Goal: Navigation & Orientation: Find specific page/section

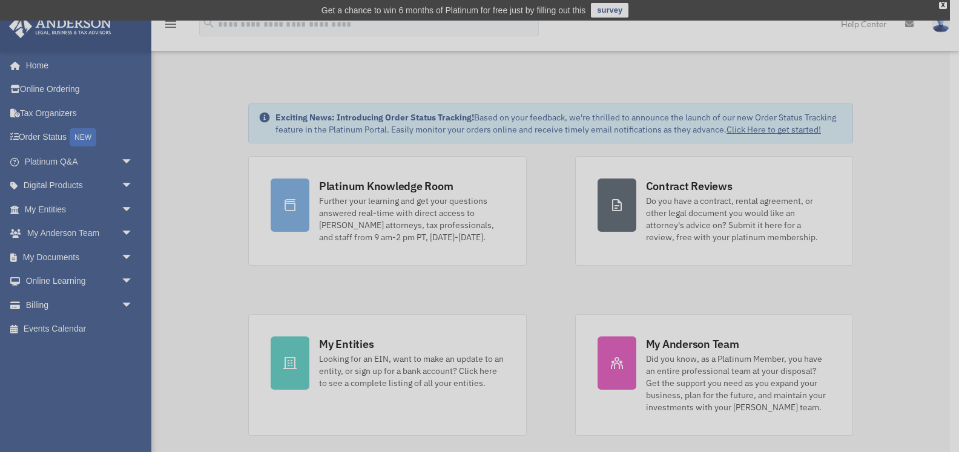
click at [107, 300] on div "x" at bounding box center [479, 226] width 959 height 452
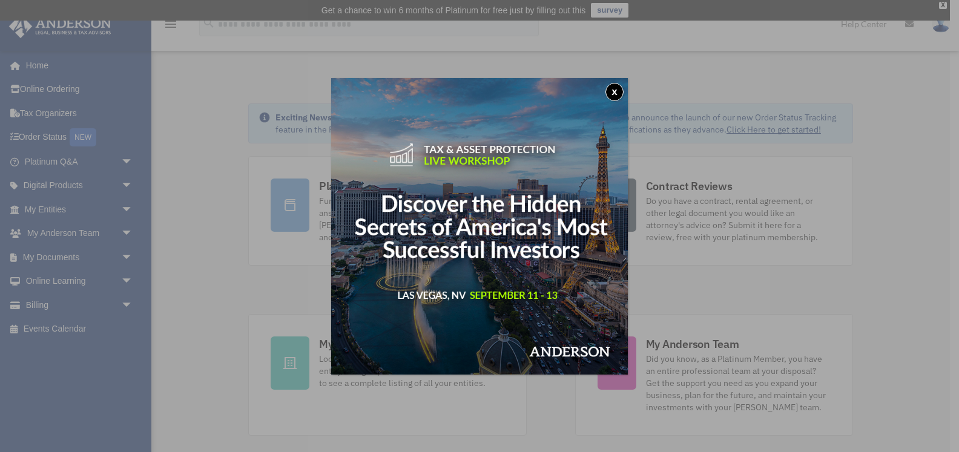
click at [612, 90] on button "x" at bounding box center [614, 92] width 18 height 18
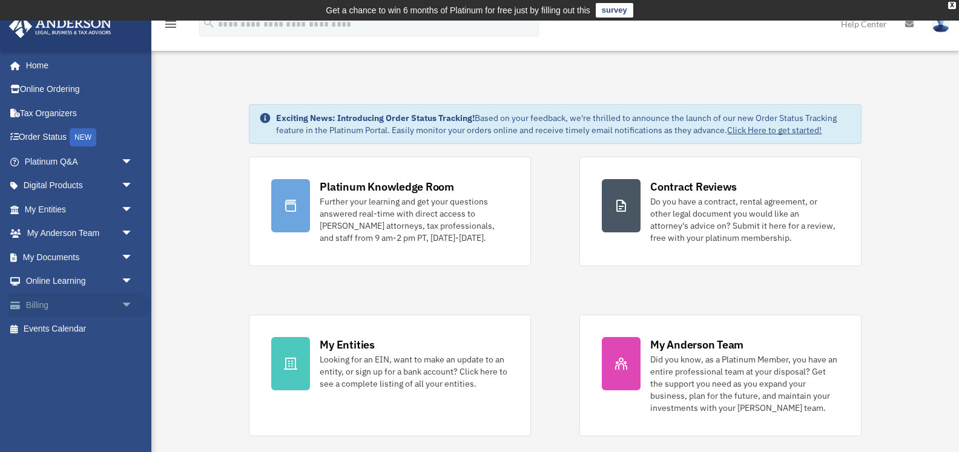
click at [73, 298] on link "Billing arrow_drop_down" at bounding box center [79, 305] width 143 height 24
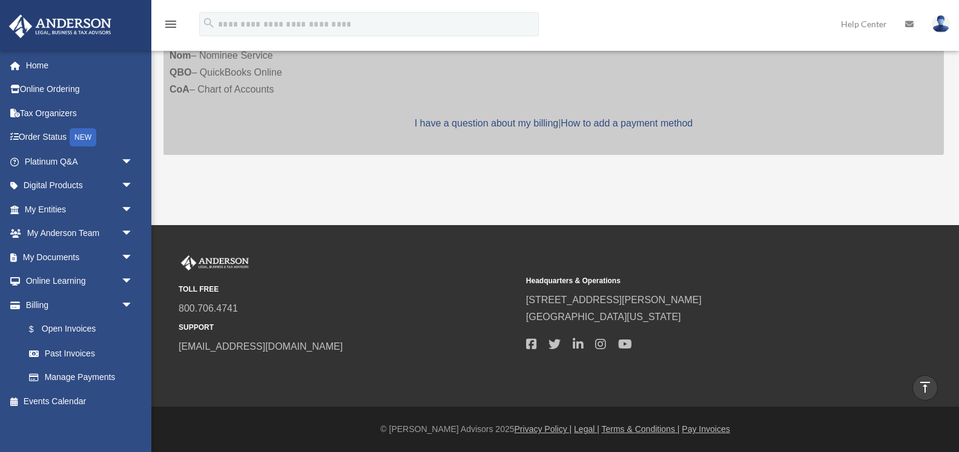
scroll to position [552, 0]
click at [89, 370] on link "Manage Payments" at bounding box center [84, 378] width 134 height 24
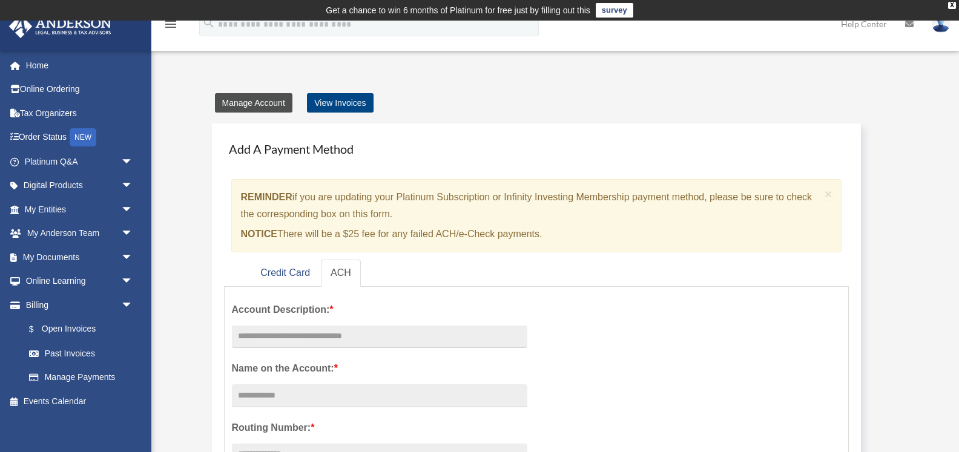
click at [257, 99] on link "Manage Account" at bounding box center [254, 102] width 78 height 19
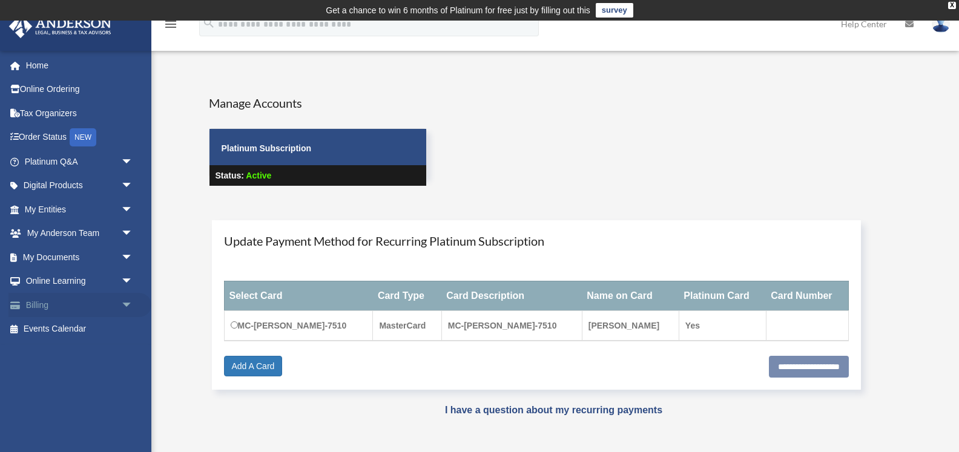
click at [131, 300] on span "arrow_drop_down" at bounding box center [133, 305] width 24 height 25
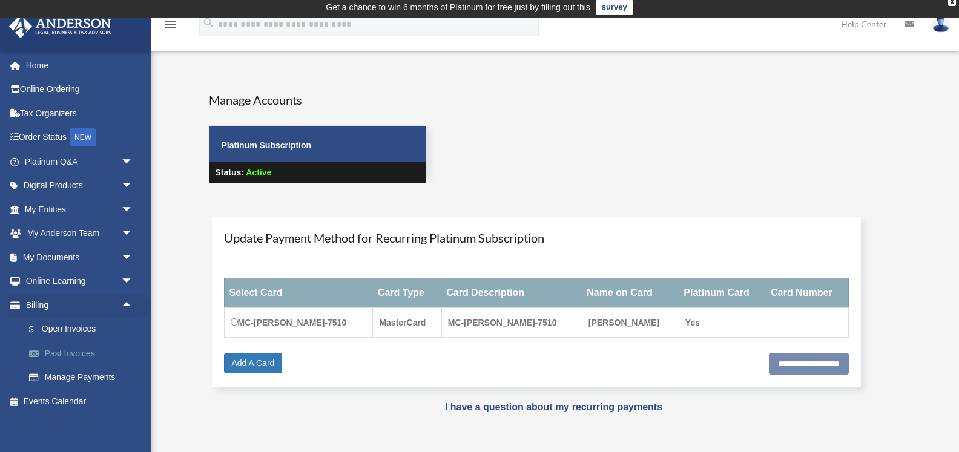
scroll to position [5, 0]
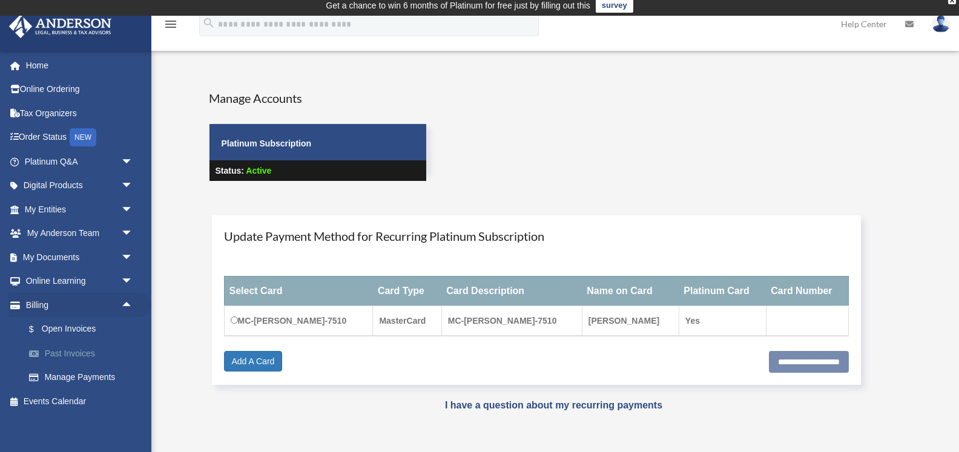
click at [76, 348] on link "Past Invoices" at bounding box center [84, 353] width 134 height 24
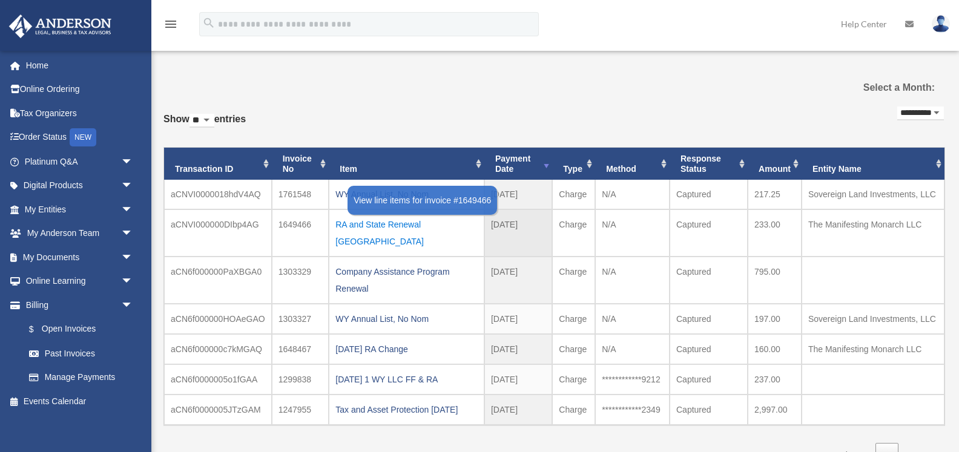
scroll to position [18, 0]
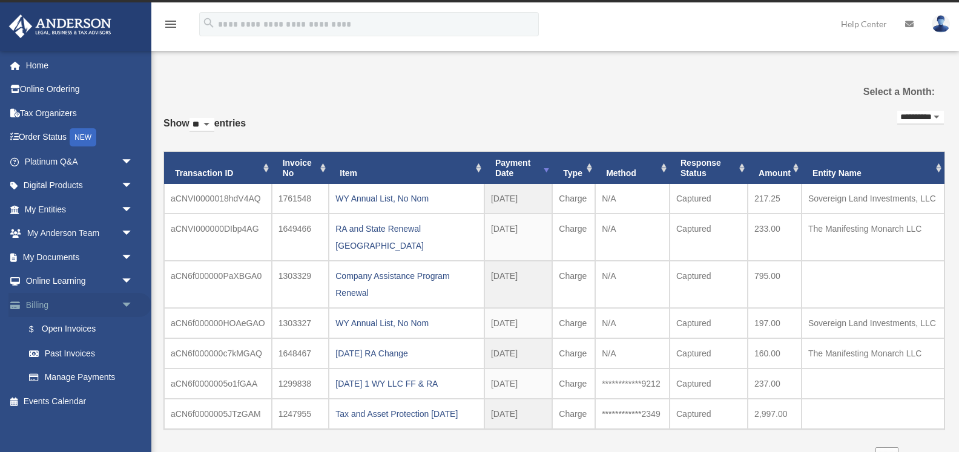
click at [127, 297] on span "arrow_drop_down" at bounding box center [133, 305] width 24 height 25
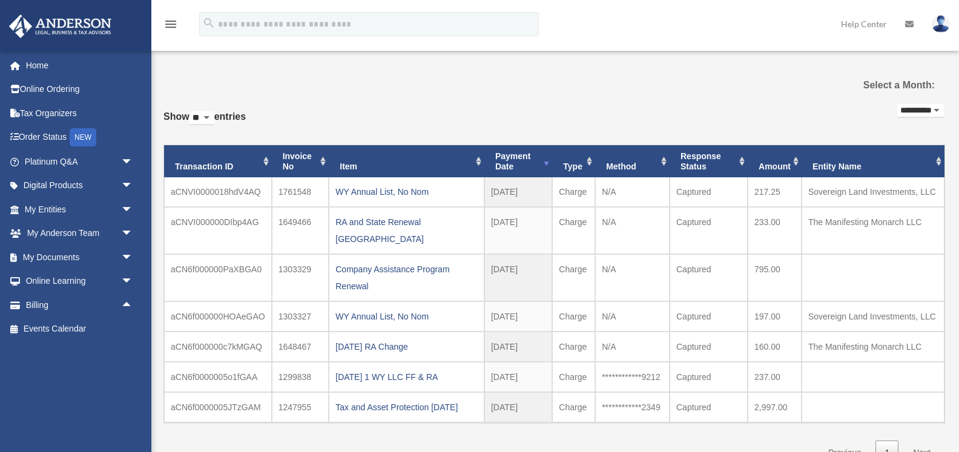
scroll to position [20, 0]
